Goal: Check status

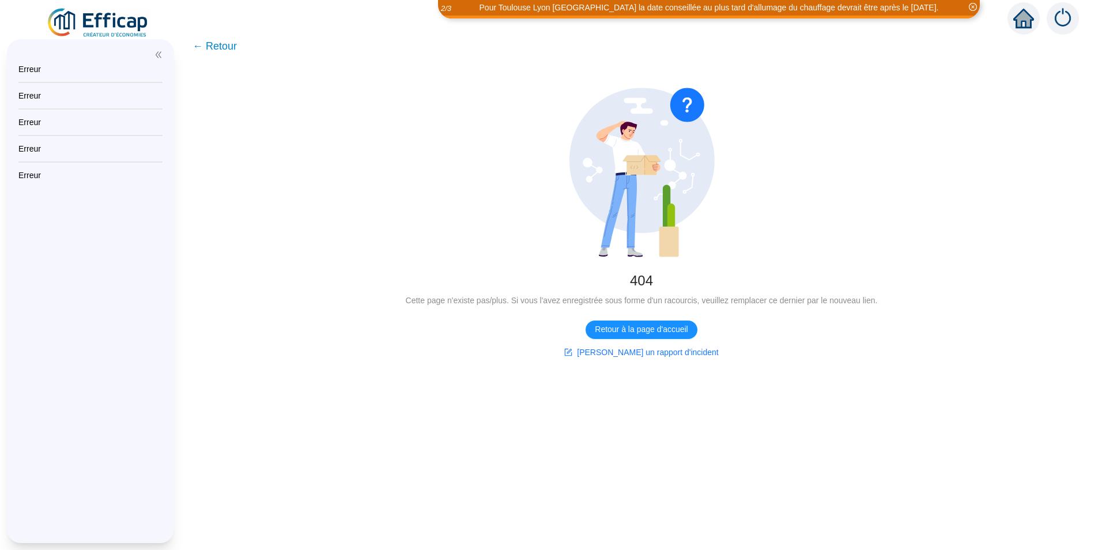
click at [237, 48] on span "← Retour" at bounding box center [215, 46] width 44 height 16
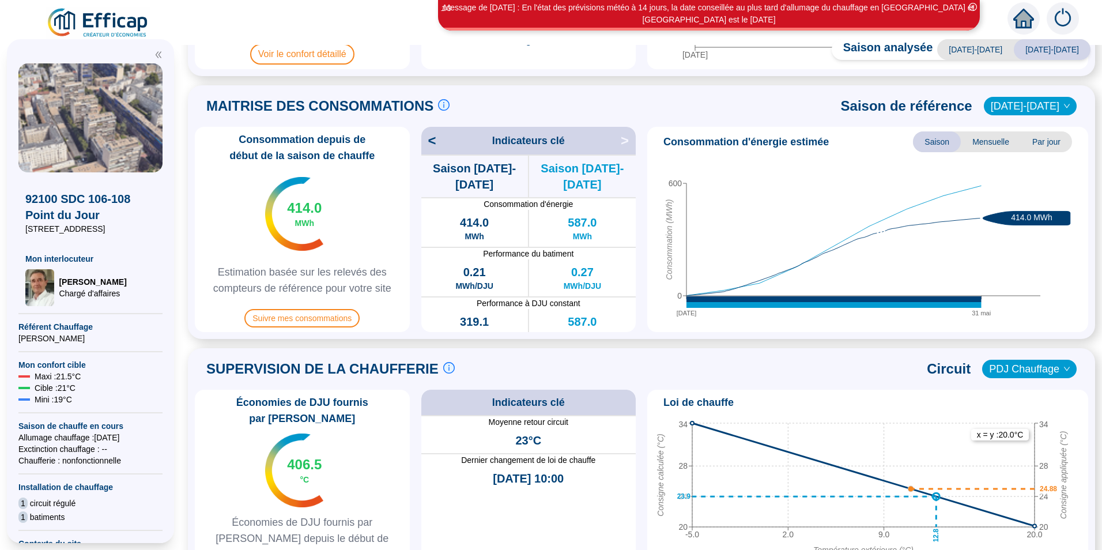
scroll to position [288, 0]
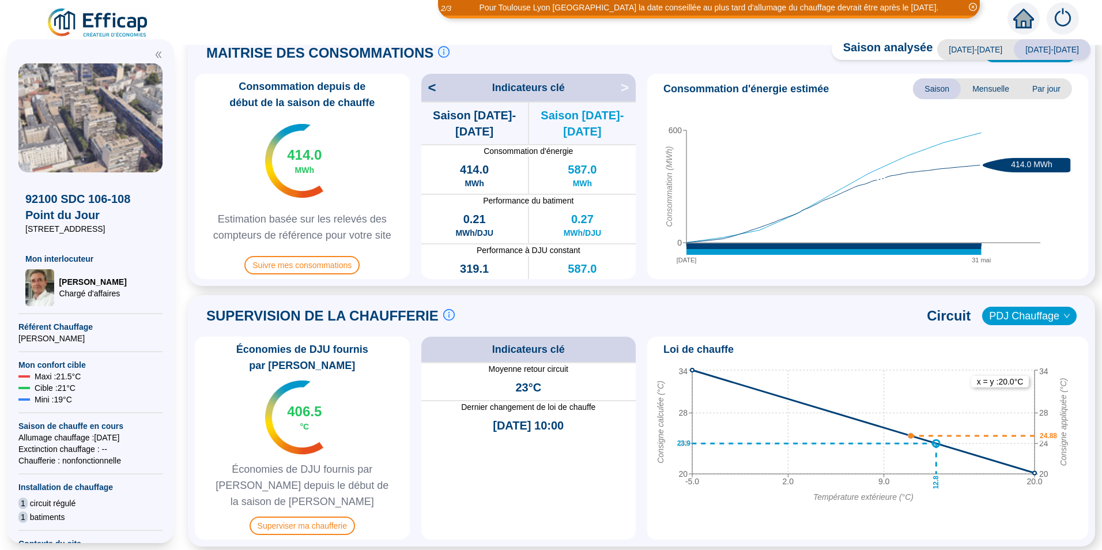
click at [308, 461] on span "Économies de DJU fournis par [PERSON_NAME] depuis le début de la saison de [PER…" at bounding box center [302, 485] width 206 height 48
click at [309, 421] on span "°C" at bounding box center [304, 427] width 9 height 12
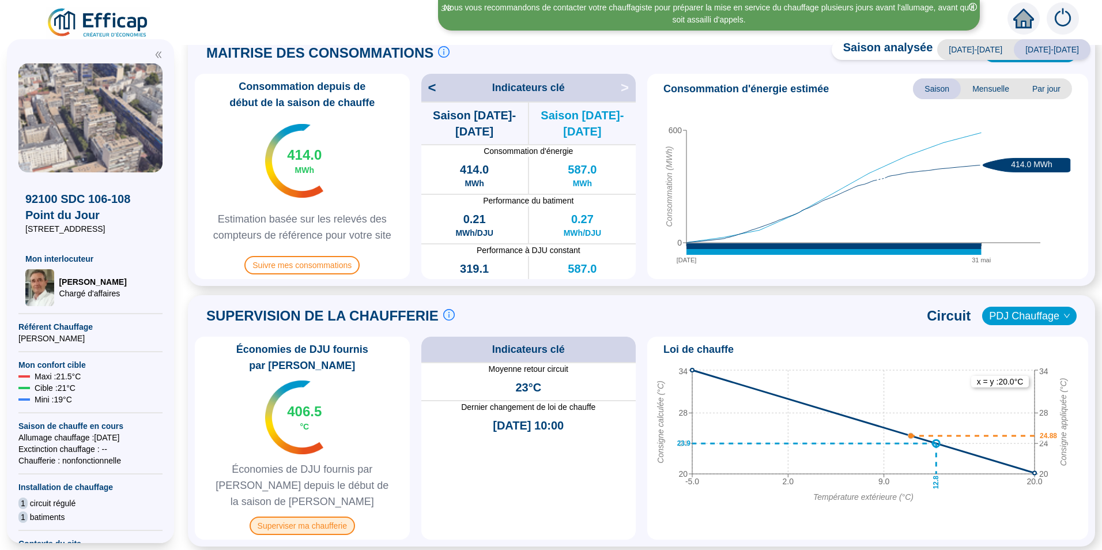
click at [295, 516] on span "Superviser ma chaufferie" at bounding box center [302, 525] width 105 height 18
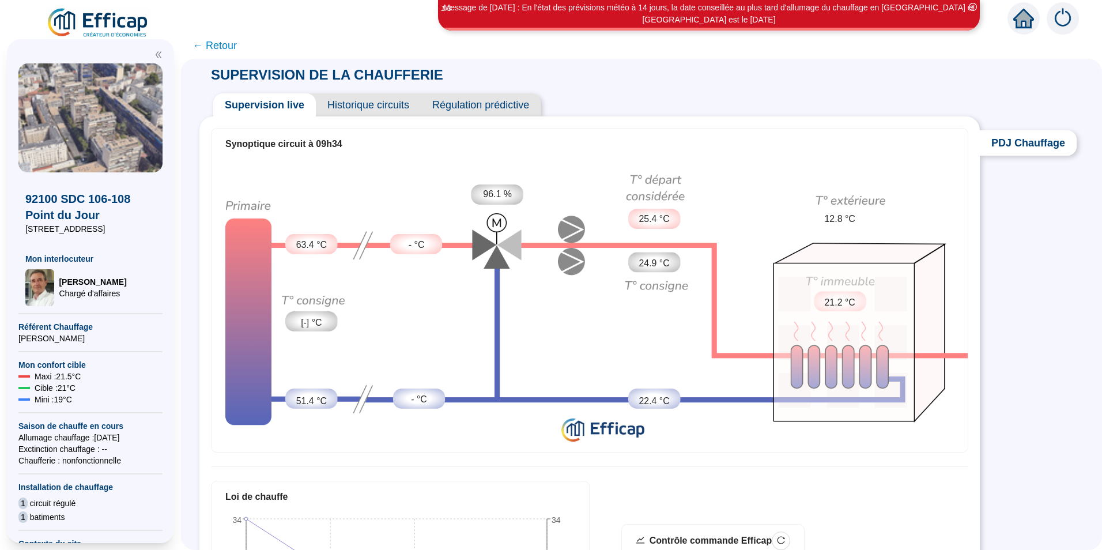
drag, startPoint x: 486, startPoint y: 200, endPoint x: 450, endPoint y: 126, distance: 82.5
drag, startPoint x: 450, startPoint y: 126, endPoint x: 387, endPoint y: 104, distance: 66.9
click at [387, 104] on span "Historique circuits" at bounding box center [368, 104] width 105 height 23
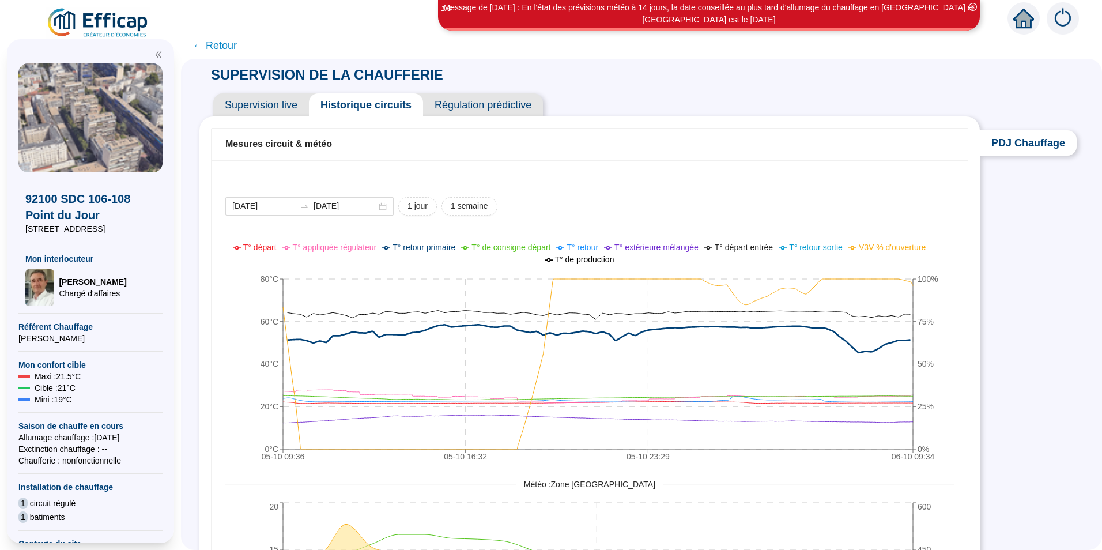
click at [232, 47] on span "← Retour" at bounding box center [215, 45] width 44 height 16
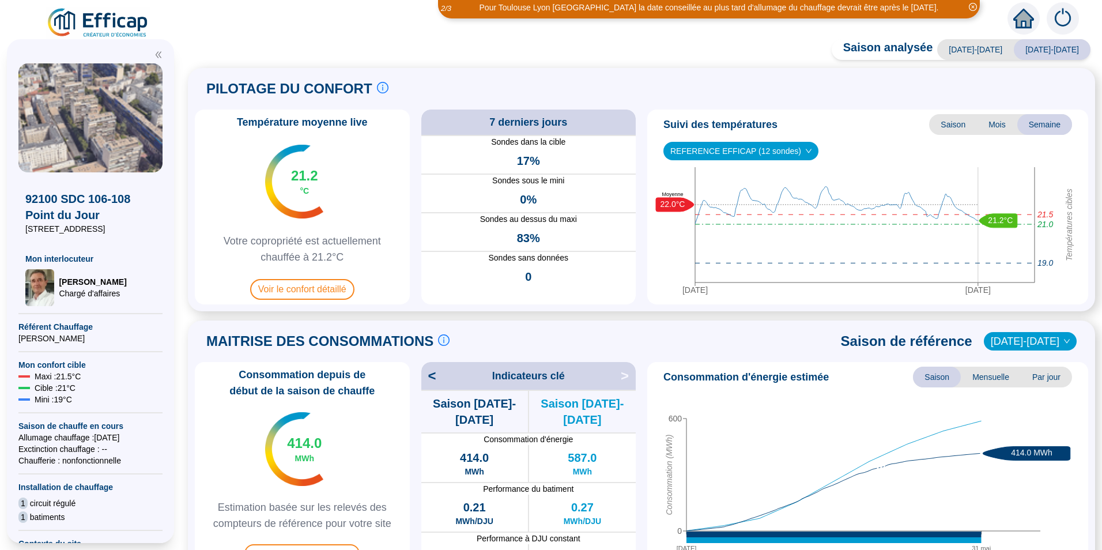
click at [1062, 21] on img at bounding box center [1063, 18] width 32 height 32
